Goal: Download file/media

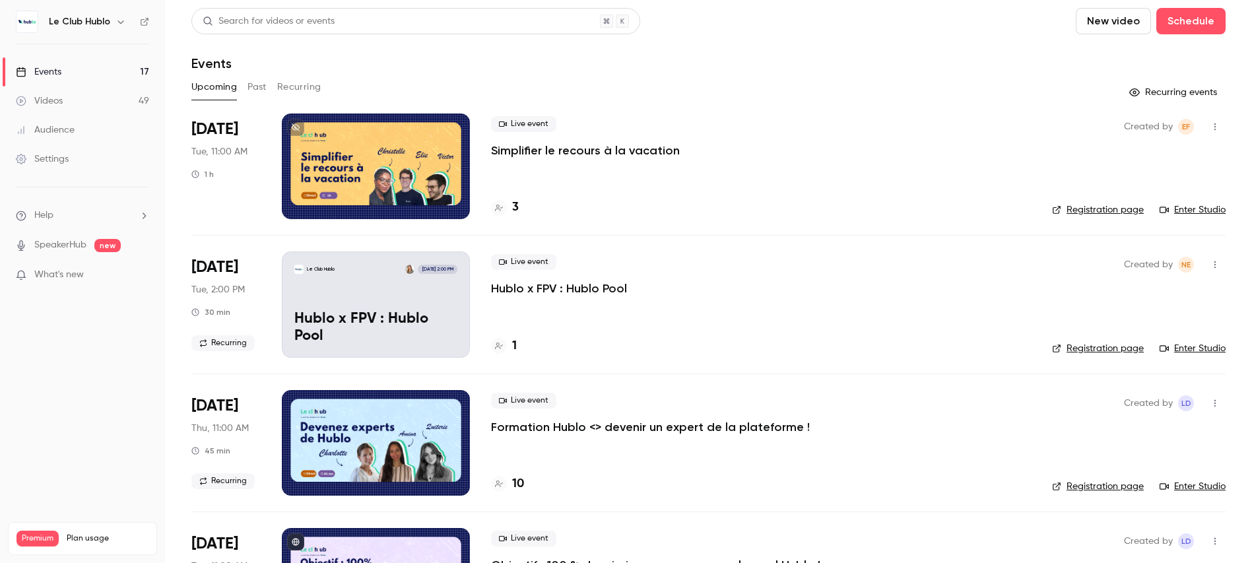
click at [261, 88] on button "Past" at bounding box center [257, 87] width 19 height 21
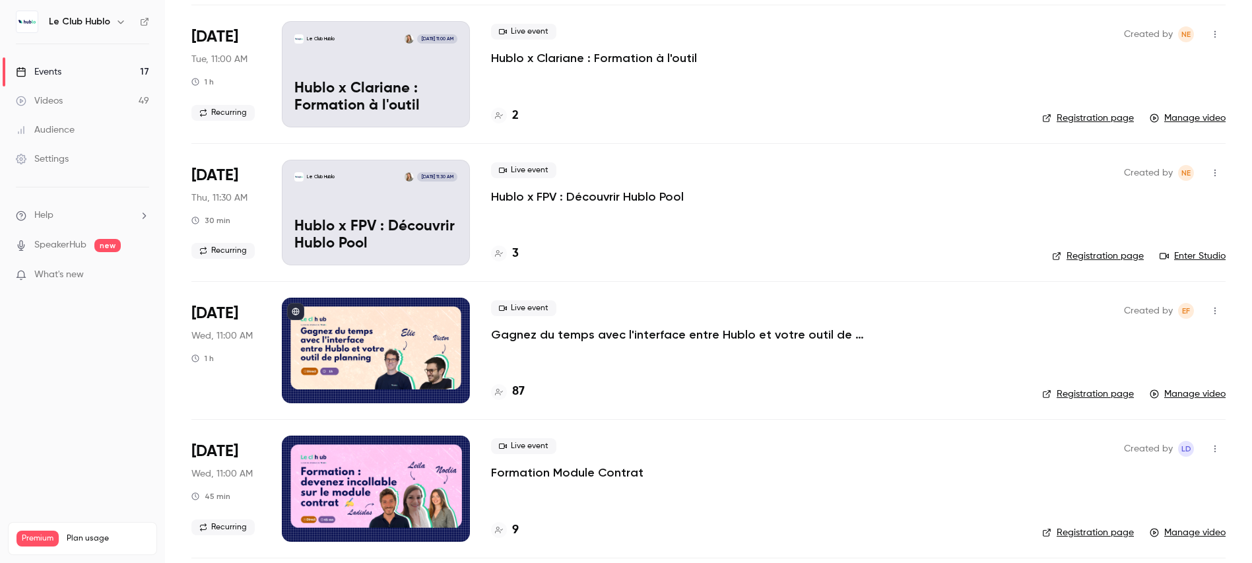
scroll to position [247, 0]
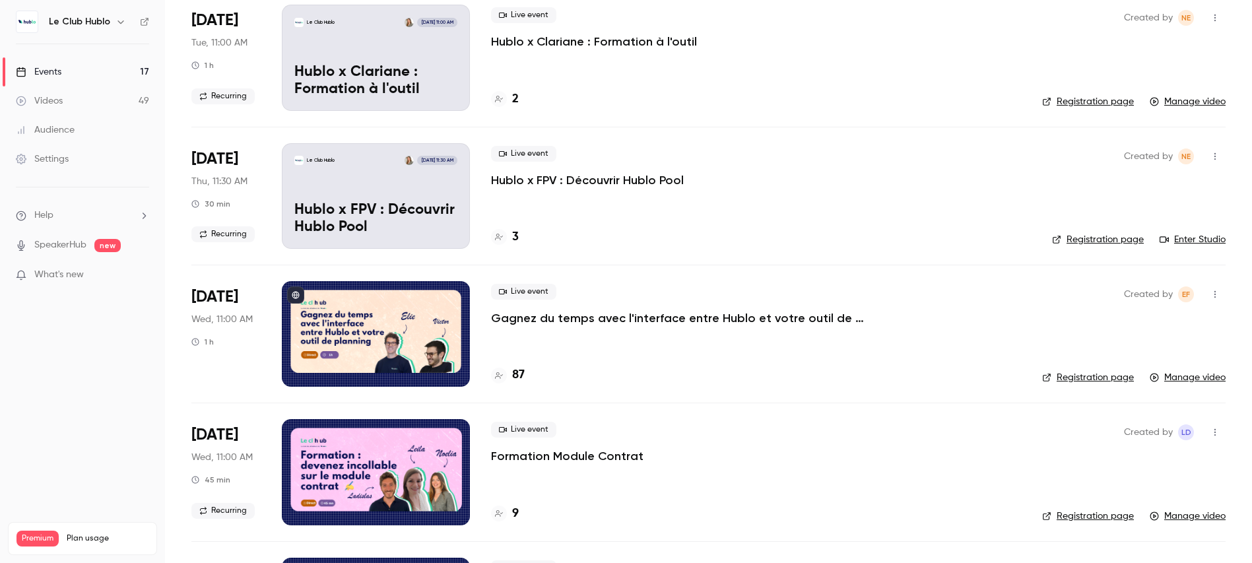
click at [597, 320] on p "Gagnez du temps avec l'interface entre Hublo et votre outil de planning" at bounding box center [689, 318] width 396 height 16
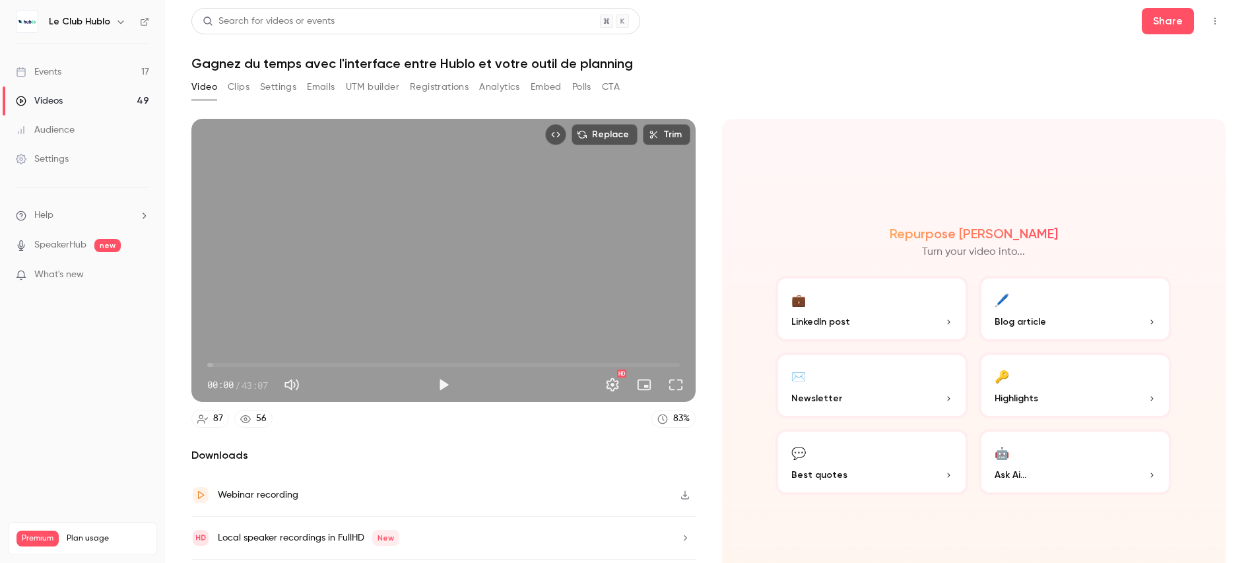
click at [586, 88] on button "Polls" at bounding box center [581, 87] width 19 height 21
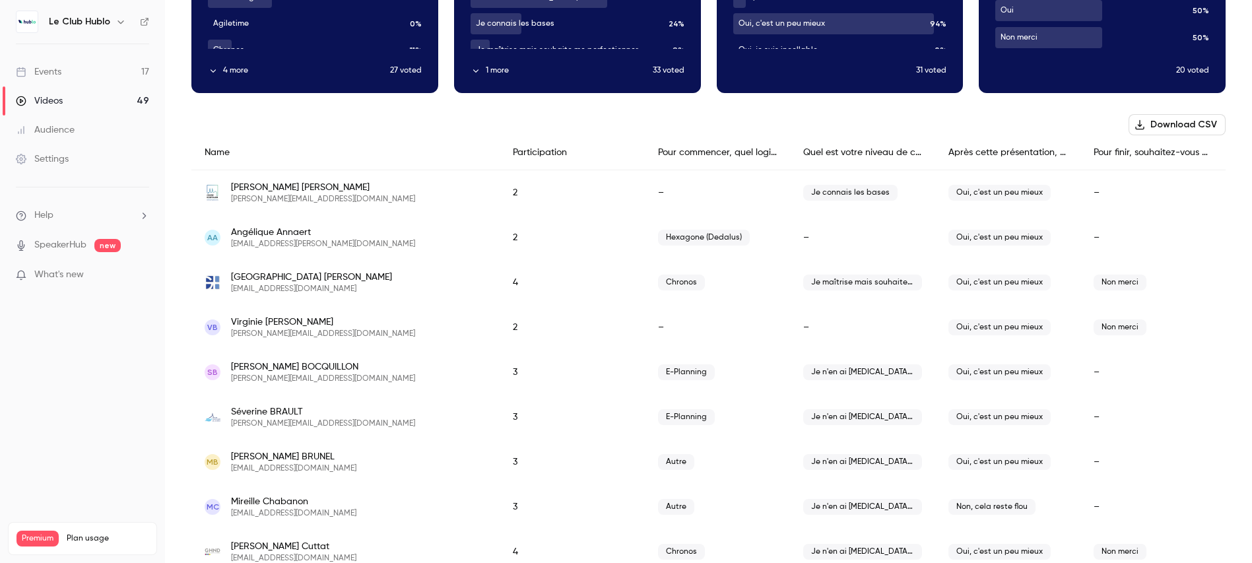
scroll to position [178, 0]
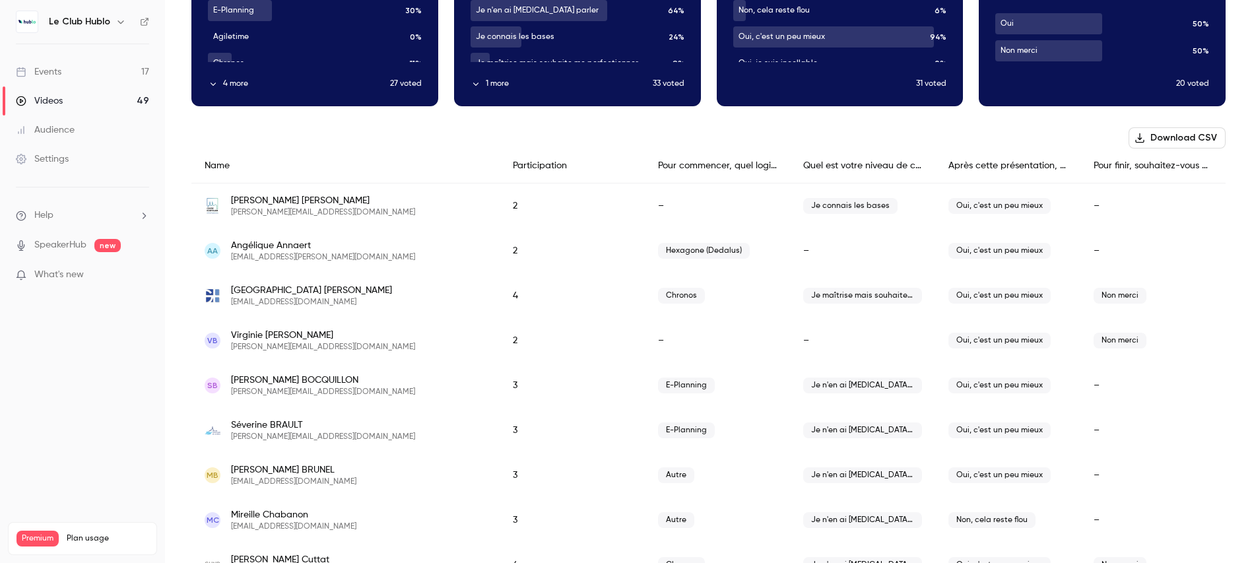
click at [1175, 141] on button "Download CSV" at bounding box center [1177, 137] width 97 height 21
